Goal: Transaction & Acquisition: Book appointment/travel/reservation

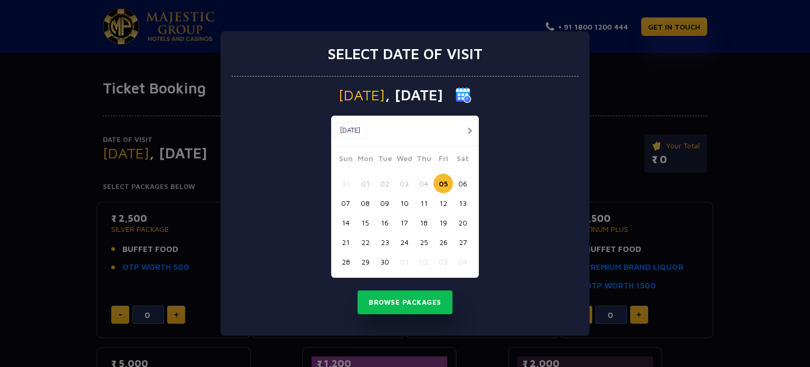
click at [463, 206] on button "13" at bounding box center [463, 203] width 20 height 20
click at [422, 304] on button "Browse Packages" at bounding box center [405, 302] width 95 height 24
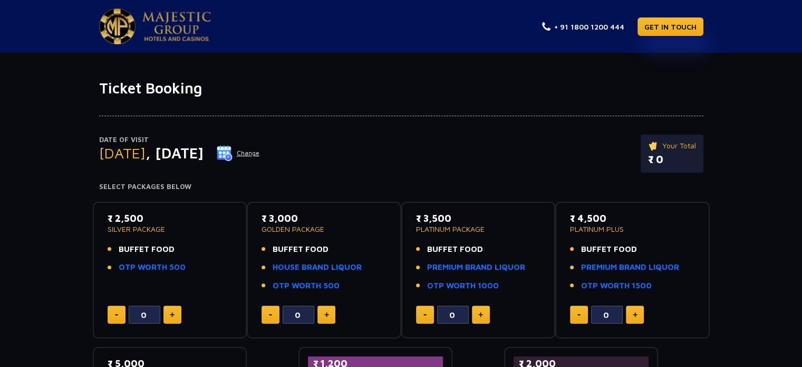
click at [233, 156] on img at bounding box center [225, 153] width 16 height 16
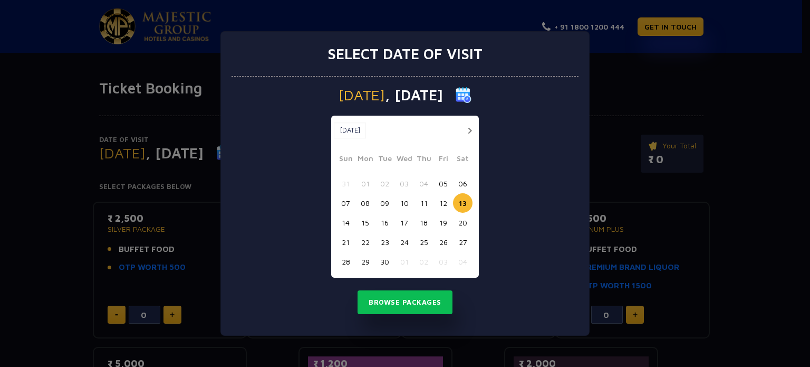
click at [361, 220] on button "15" at bounding box center [365, 223] width 20 height 20
click at [418, 297] on button "Browse Packages" at bounding box center [405, 302] width 95 height 24
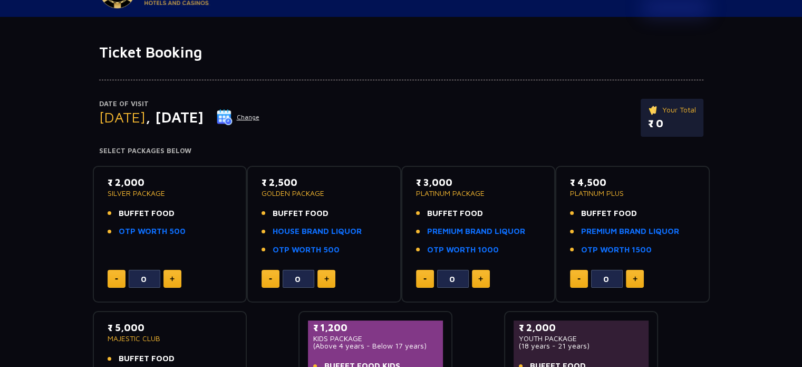
scroll to position [36, 0]
click at [161, 234] on link "OTP WORTH 500" at bounding box center [152, 231] width 67 height 12
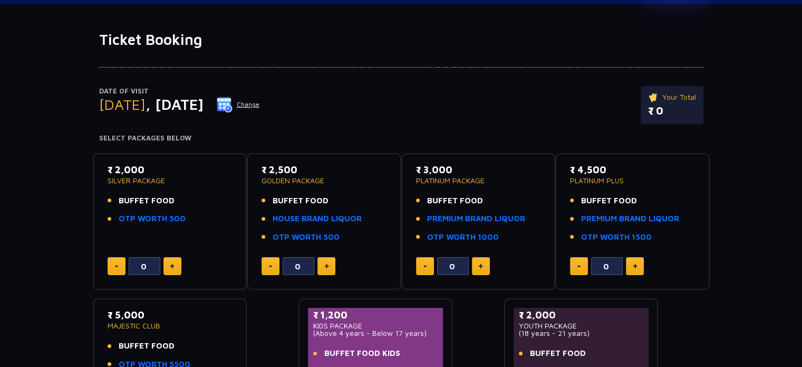
scroll to position [92, 0]
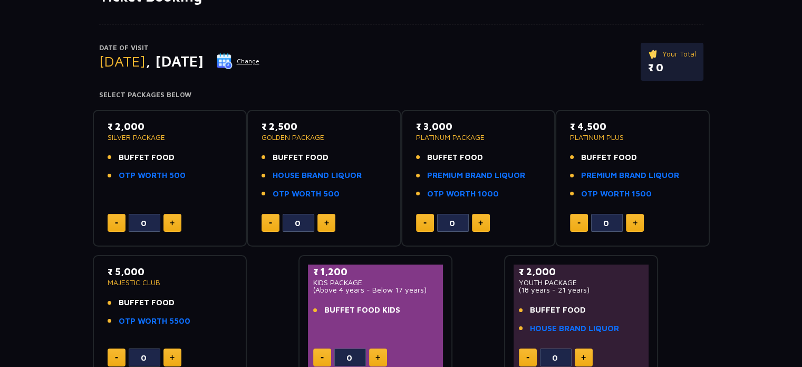
click at [174, 222] on img at bounding box center [172, 222] width 5 height 5
type input "2"
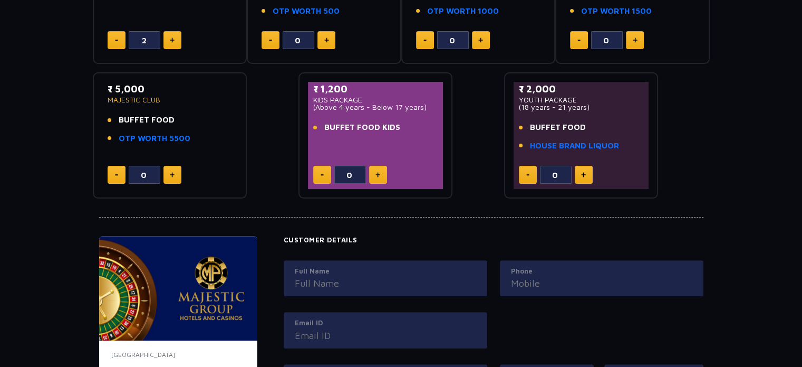
scroll to position [424, 0]
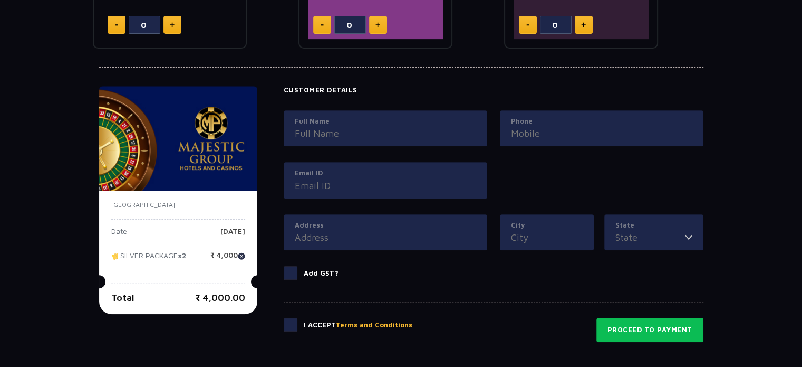
click at [285, 324] on span at bounding box center [291, 325] width 14 height 14
click at [0, 0] on input "checkbox" at bounding box center [0, 0] width 0 height 0
click at [642, 326] on button "Proceed to Payment" at bounding box center [650, 330] width 107 height 24
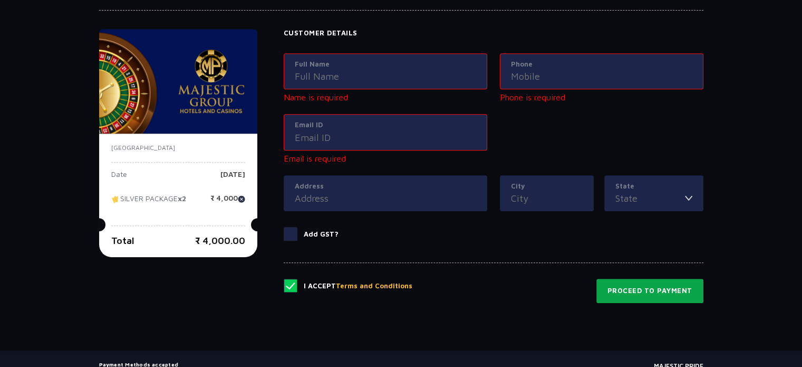
scroll to position [480, 0]
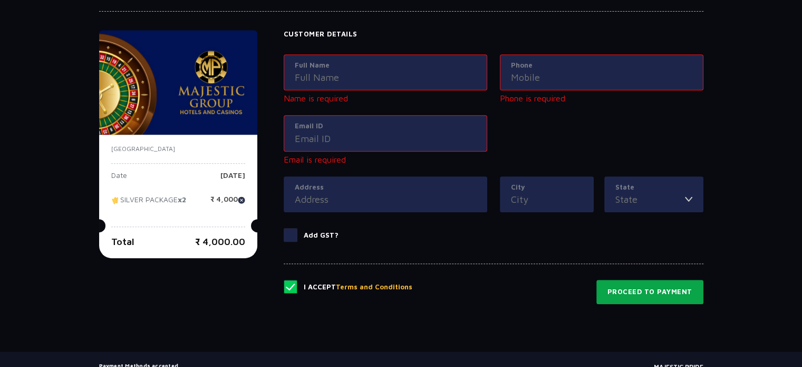
click at [664, 288] on button "Proceed to Payment" at bounding box center [650, 292] width 107 height 24
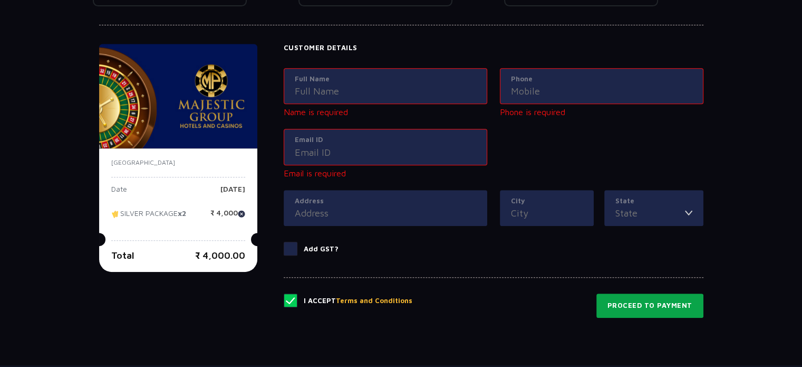
scroll to position [542, 0]
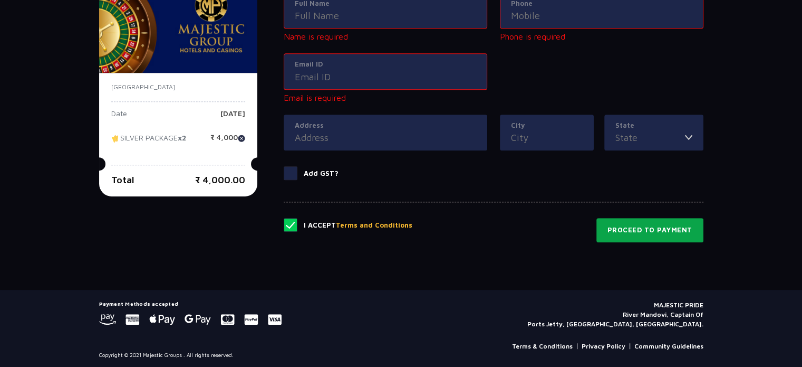
click at [612, 225] on button "Proceed to Payment" at bounding box center [650, 230] width 107 height 24
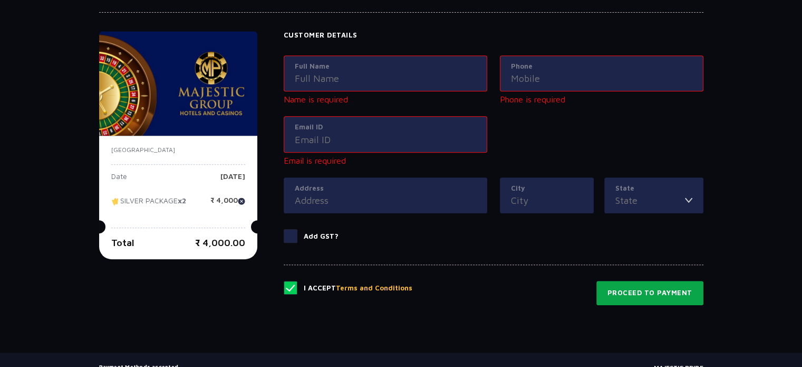
scroll to position [480, 0]
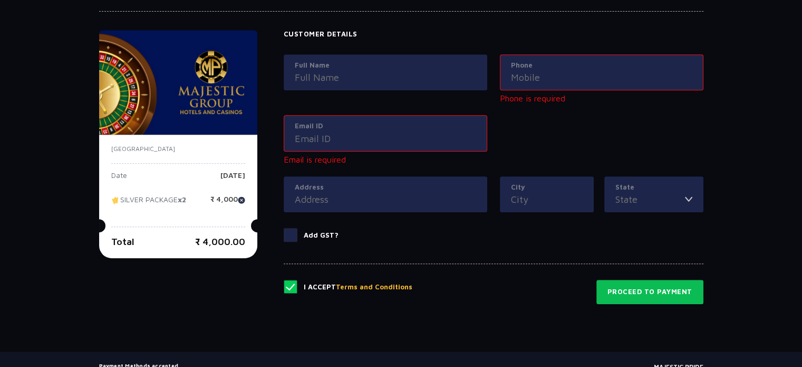
click at [363, 78] on input "Full Name" at bounding box center [385, 77] width 181 height 14
type input "[PERSON_NAME]"
type input "08984422349"
type input "[GEOGRAPHIC_DATA], near [GEOGRAPHIC_DATA]"
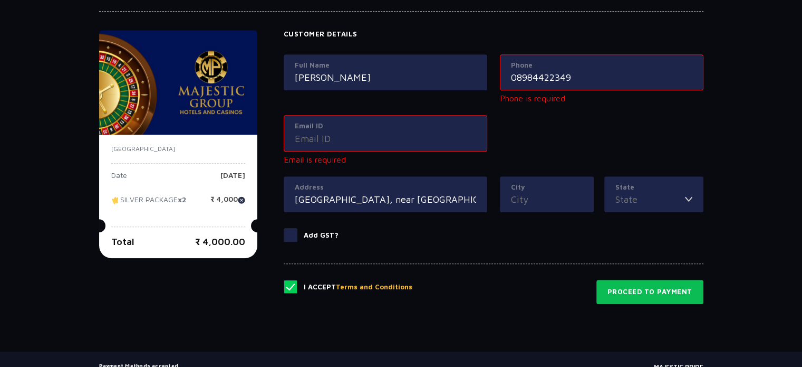
type input "Khorda"
type input "Odisha"
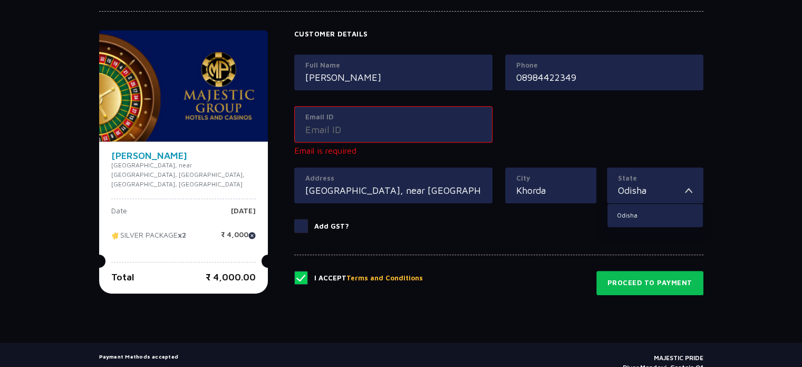
click at [523, 78] on input "08984422349" at bounding box center [604, 77] width 176 height 14
type input "8984422349"
click at [393, 114] on label "Email ID" at bounding box center [393, 117] width 176 height 11
click at [393, 122] on input "Email ID" at bounding box center [393, 129] width 176 height 14
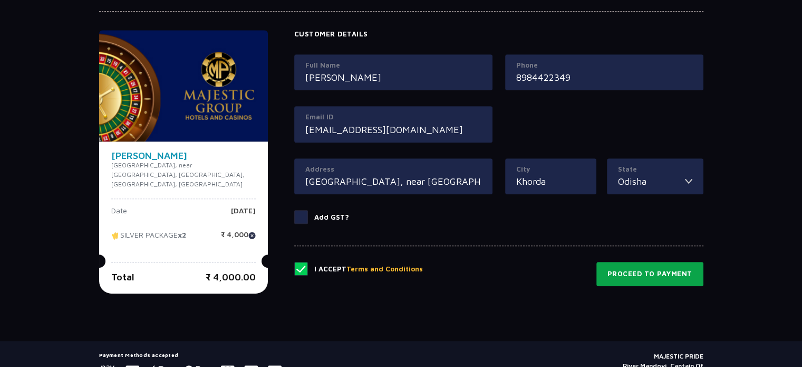
type input "[EMAIL_ADDRESS][DOMAIN_NAME]"
click at [634, 278] on button "Proceed to Payment" at bounding box center [650, 274] width 107 height 24
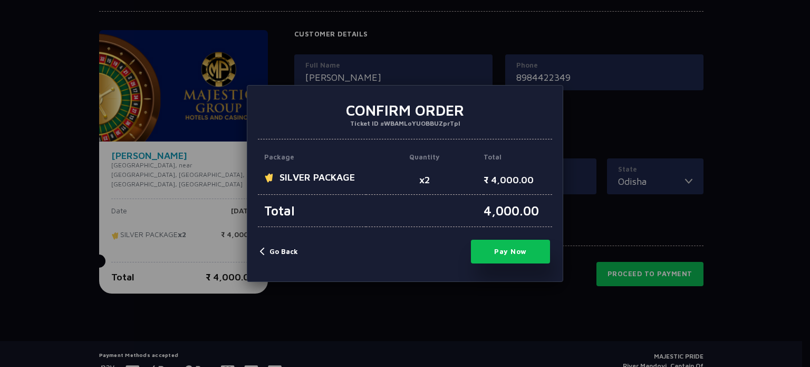
click at [645, 140] on div "× Confirm Order Ticket ID #WBAMLoYUOBBUZprTpI Package Quantity Total SILVER PAC…" at bounding box center [405, 183] width 810 height 367
